Goal: Find specific page/section: Find specific page/section

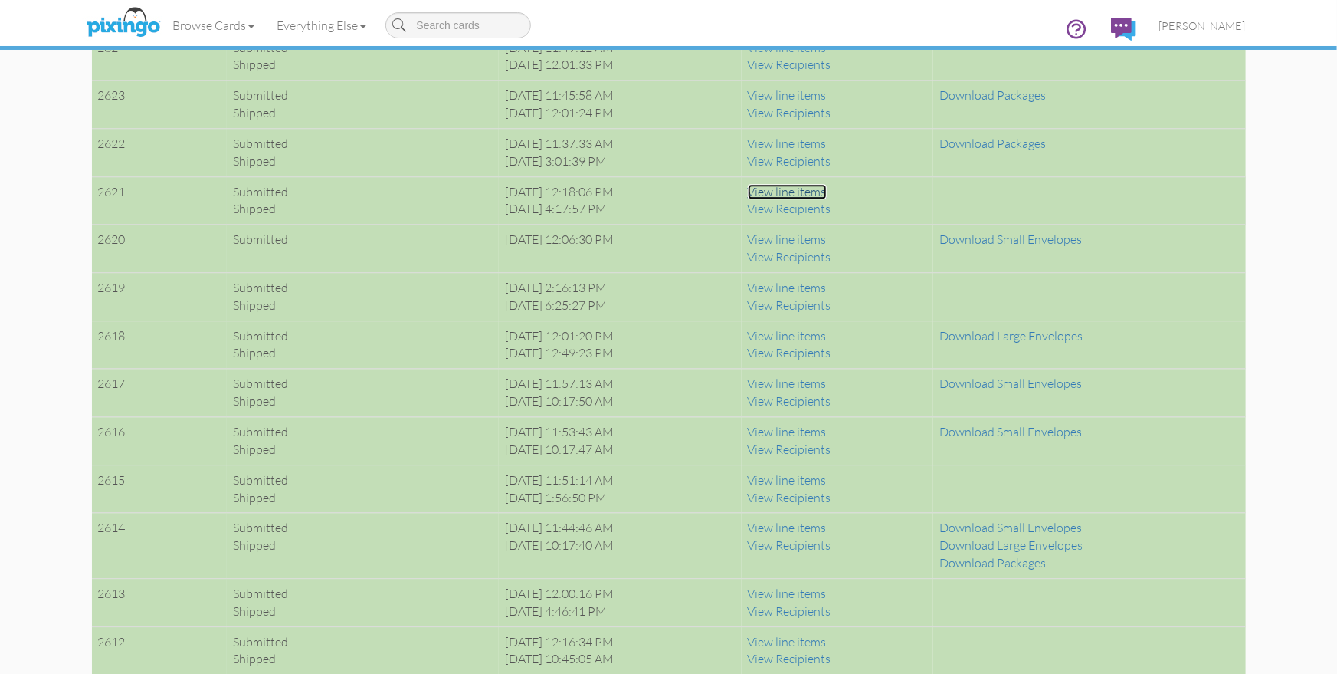
click at [827, 190] on link "View line items" at bounding box center [787, 191] width 79 height 15
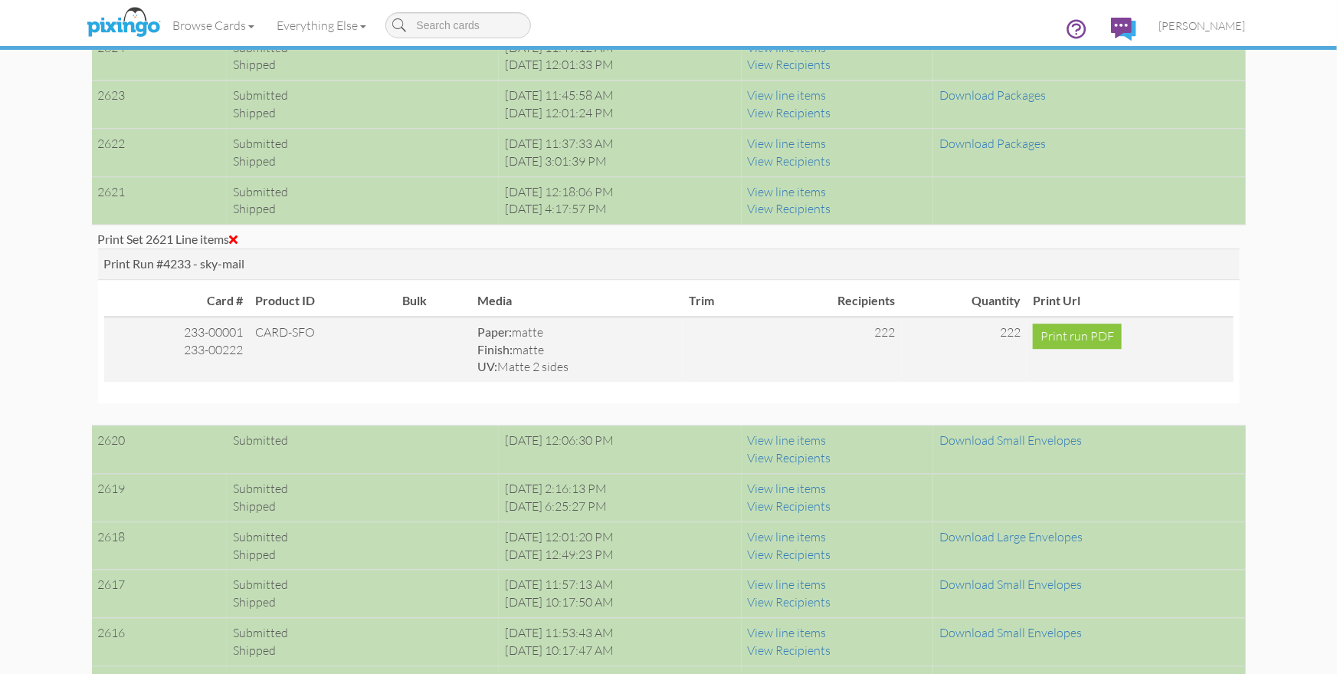
click at [238, 234] on span at bounding box center [234, 239] width 8 height 12
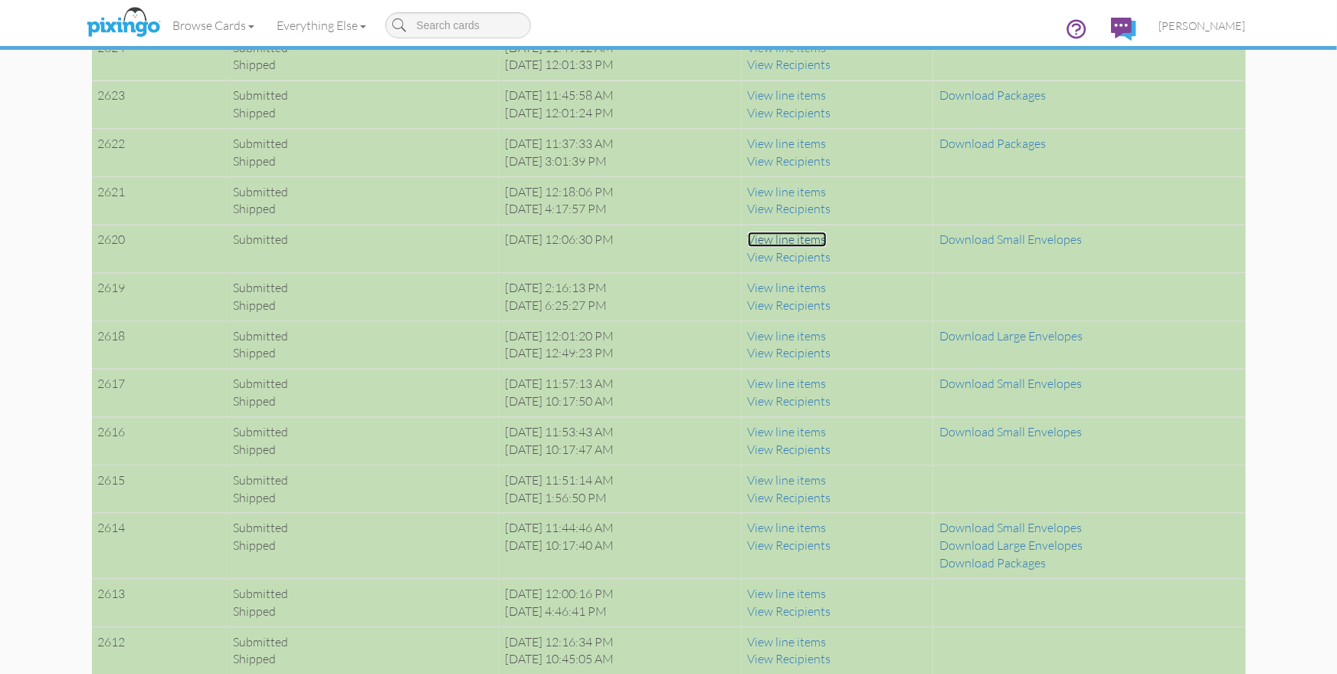
click at [824, 234] on link "View line items" at bounding box center [787, 238] width 79 height 15
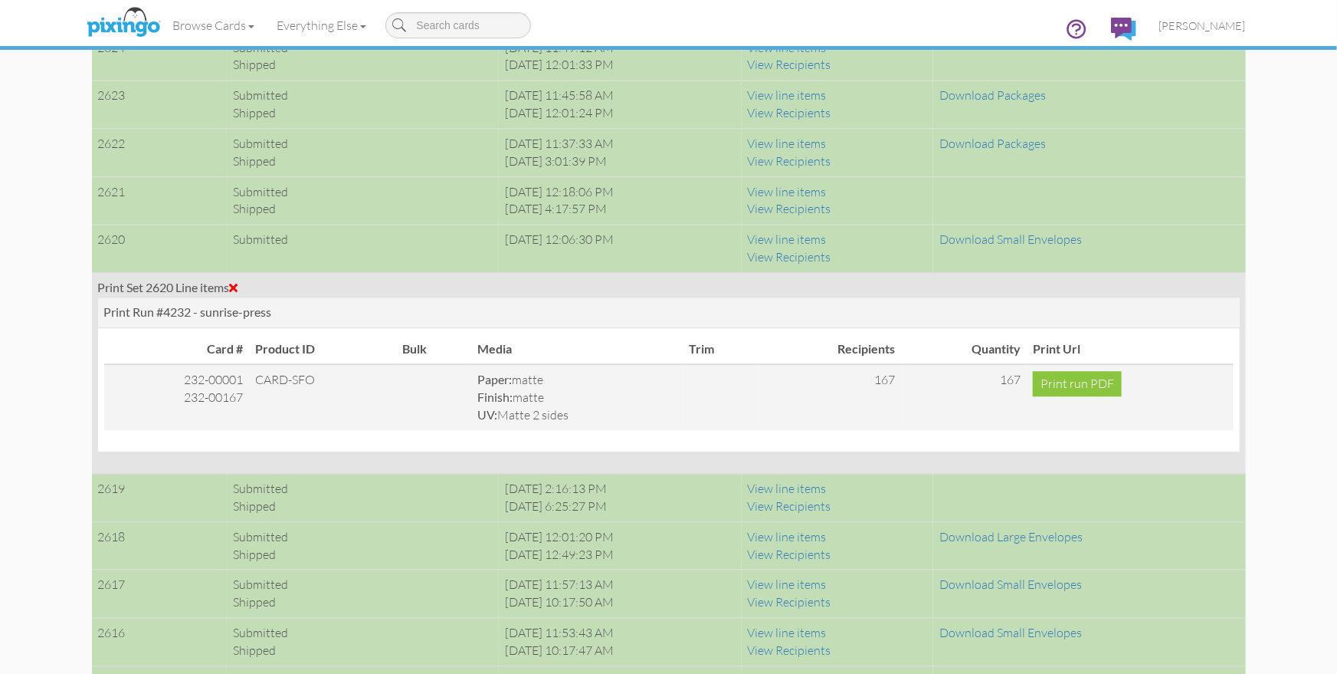
click at [239, 279] on div "Print Set 2620 Line items" at bounding box center [669, 288] width 1142 height 18
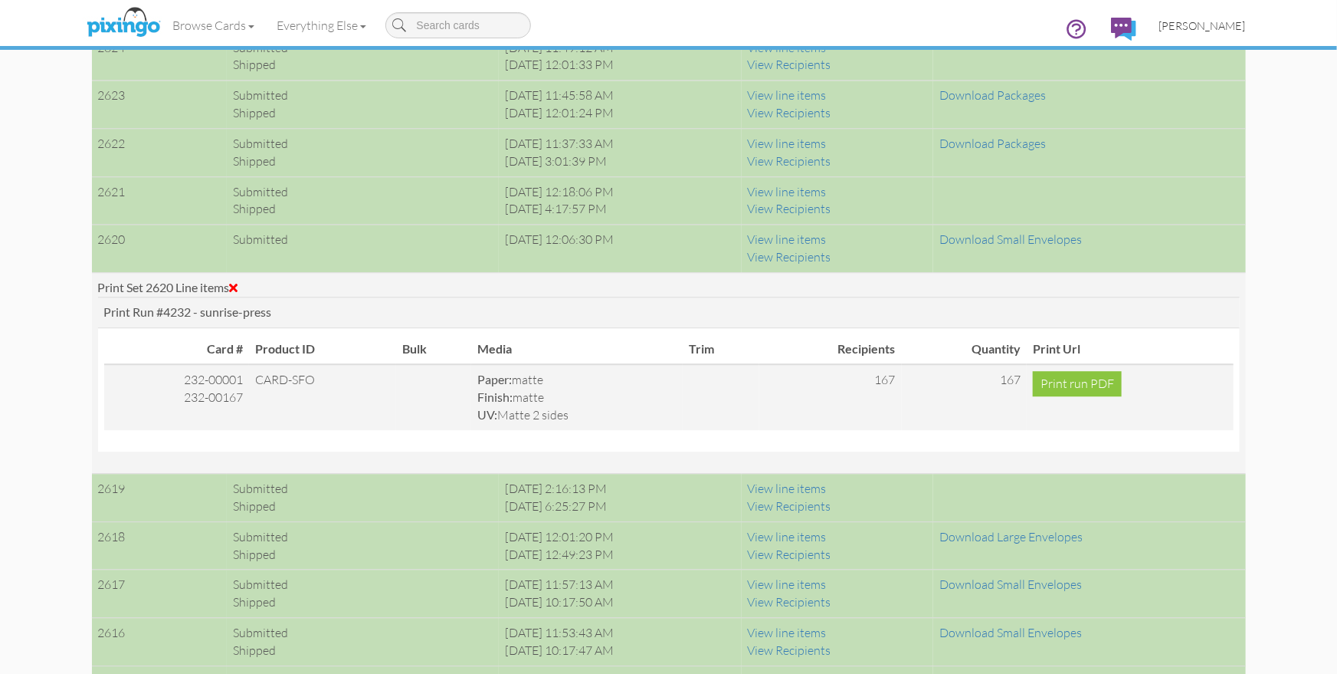
click at [1211, 26] on span "[PERSON_NAME]" at bounding box center [1202, 25] width 87 height 13
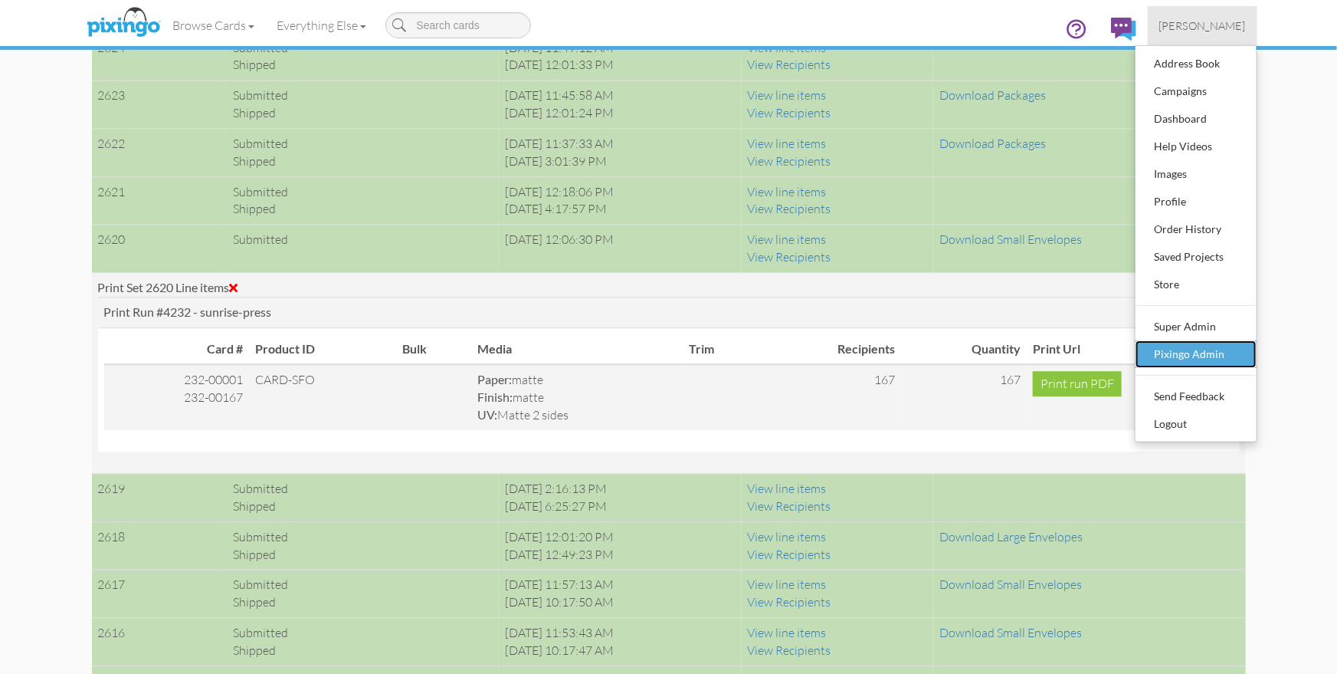
click at [1197, 346] on div "Pixingo Admin" at bounding box center [1196, 354] width 90 height 23
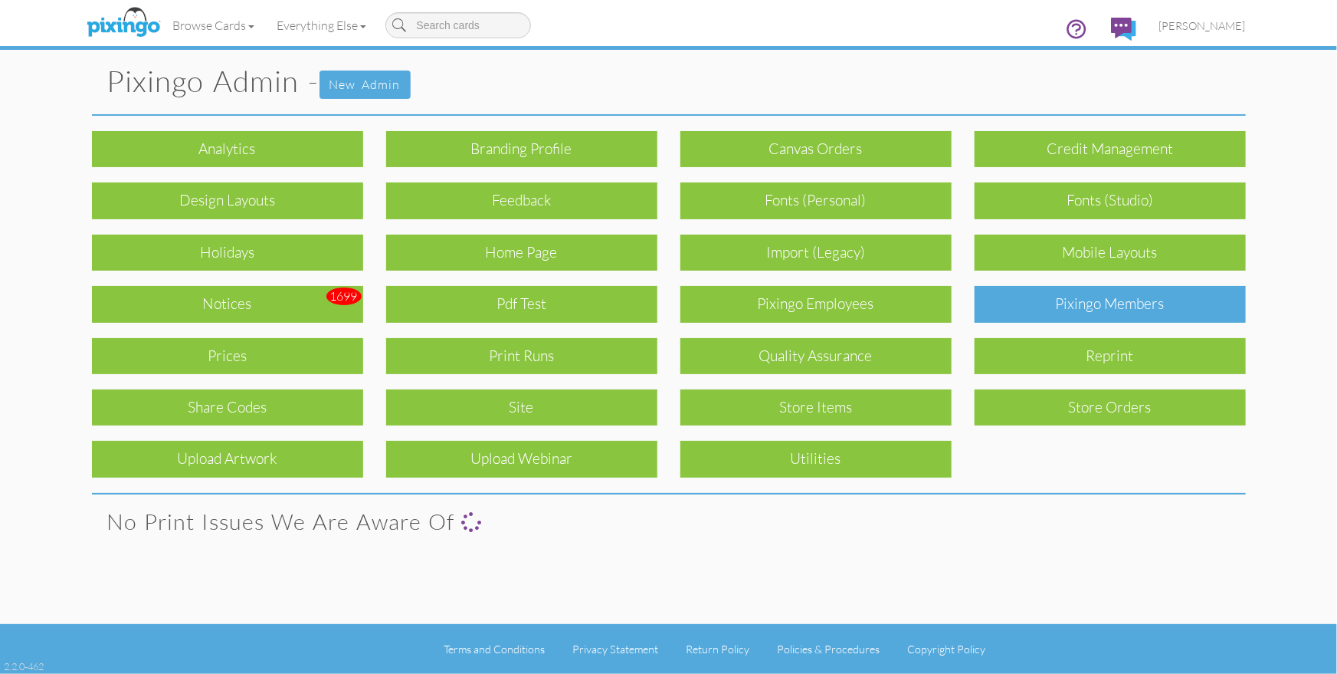
click at [1122, 309] on div "Pixingo Members" at bounding box center [1110, 304] width 271 height 36
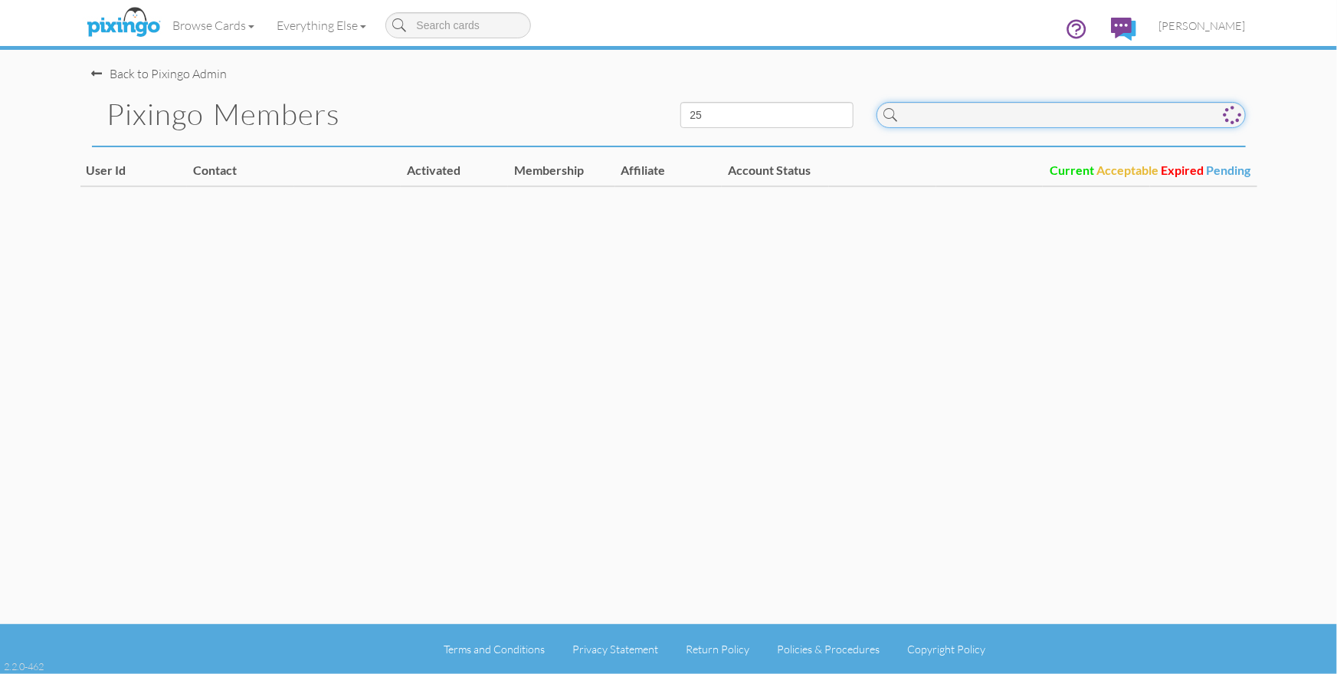
click at [1036, 123] on input at bounding box center [1061, 115] width 369 height 26
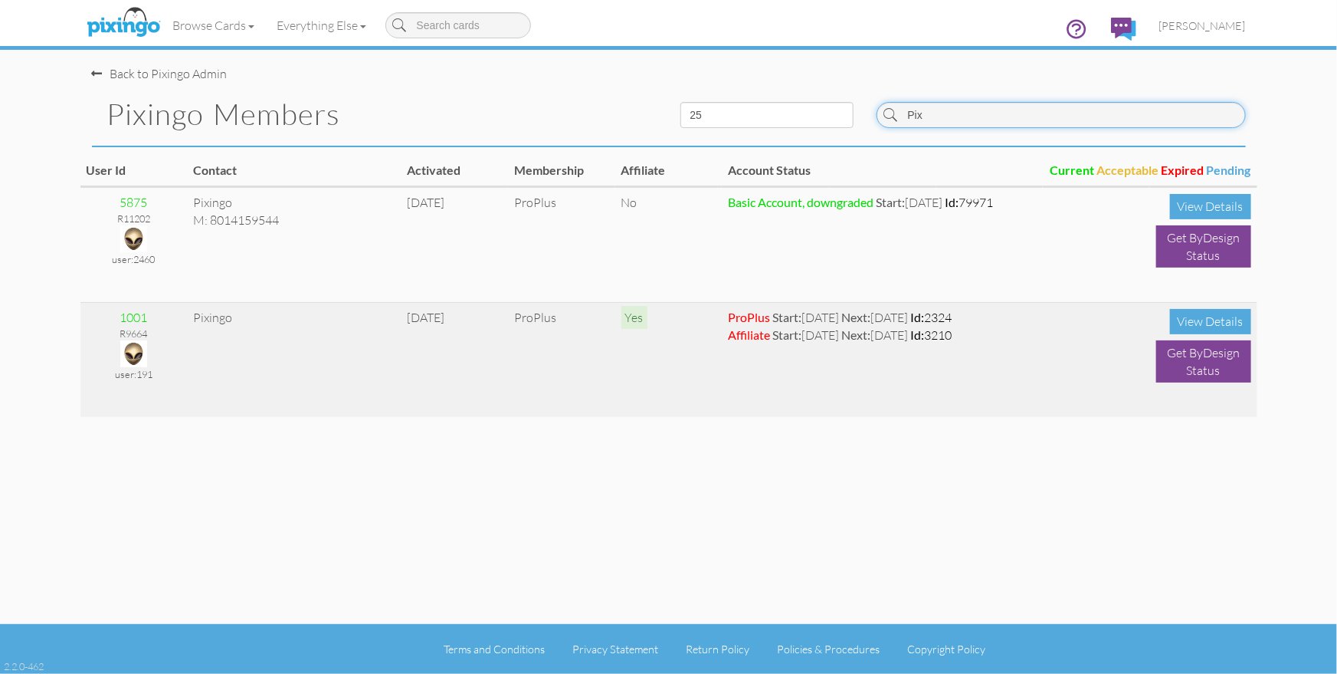
type input "Pix"
click at [133, 347] on img at bounding box center [133, 353] width 27 height 27
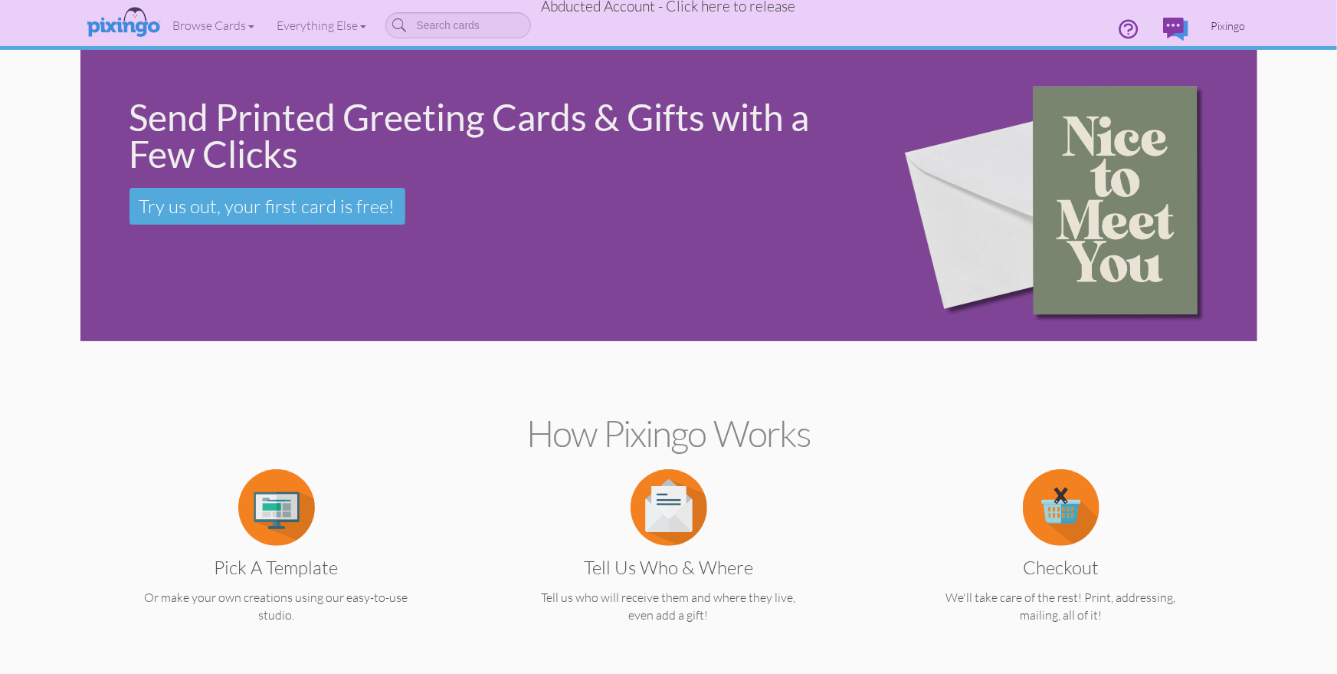
click at [1234, 27] on span "Pixingo" at bounding box center [1228, 25] width 34 height 13
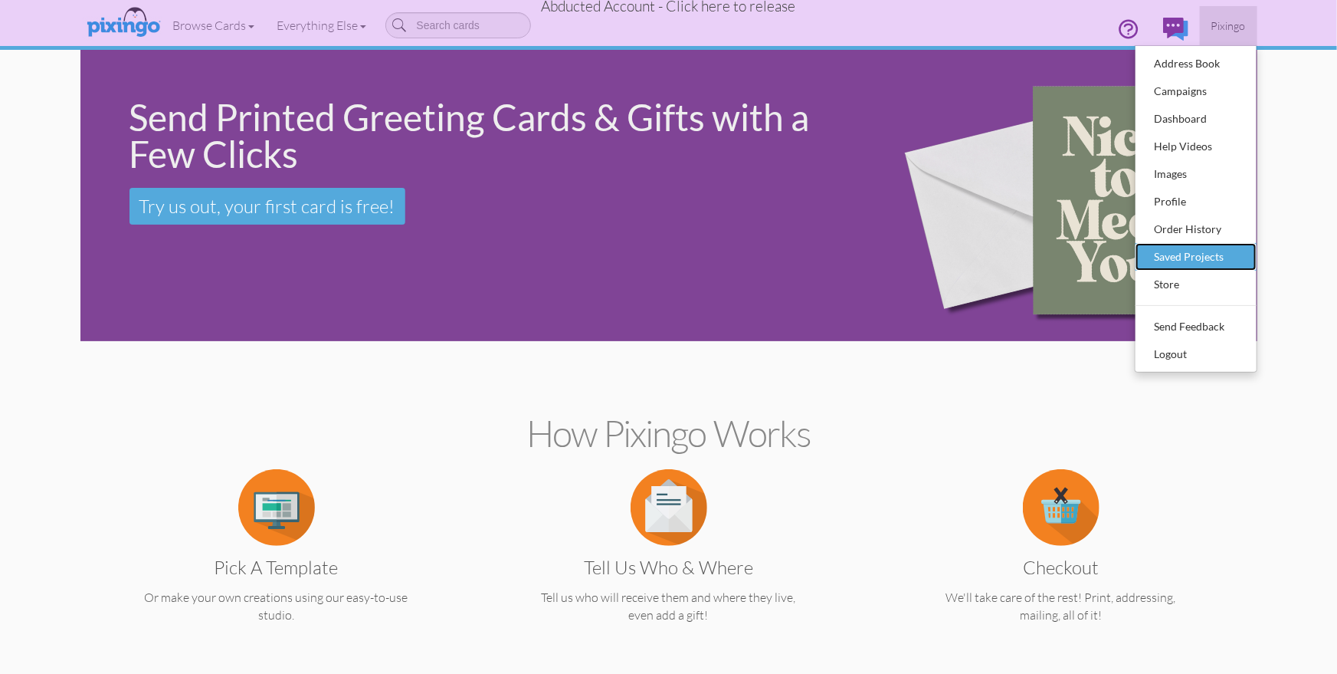
click at [1179, 257] on div "Saved Projects" at bounding box center [1196, 256] width 90 height 23
